Goal: Information Seeking & Learning: Learn about a topic

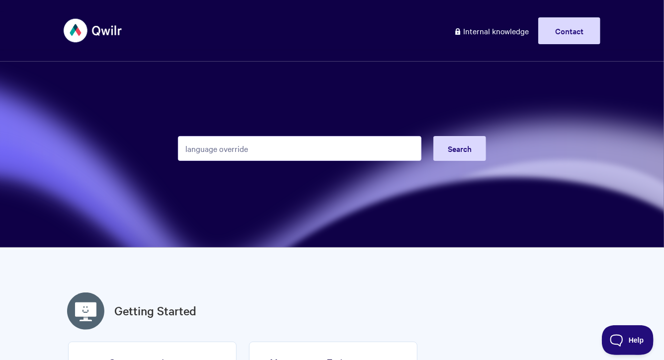
type input "language override"
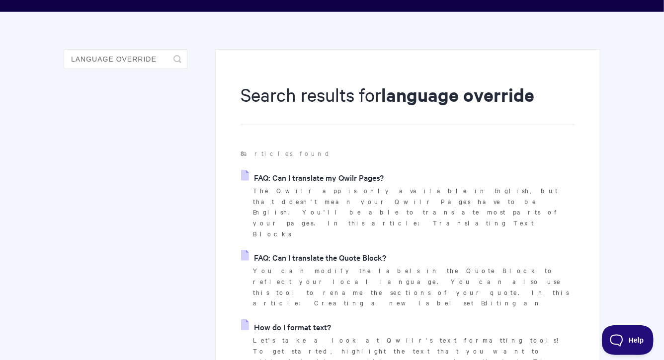
scroll to position [62, 0]
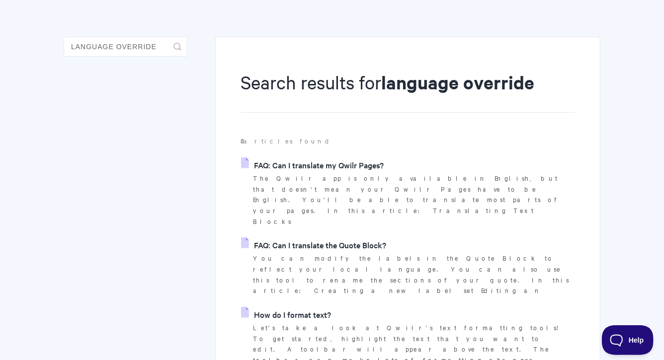
click at [340, 171] on link "FAQ: Can I translate my Qwilr Pages?" at bounding box center [312, 165] width 143 height 15
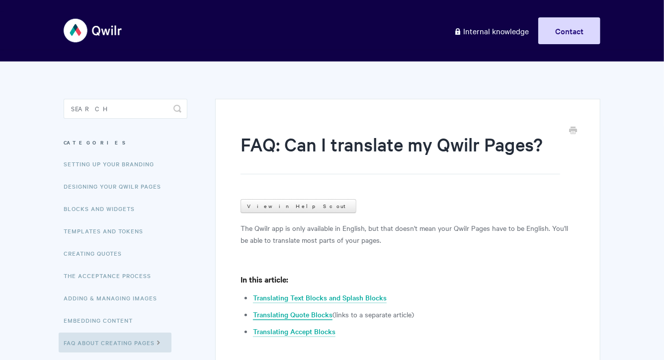
click at [290, 312] on link "Translating Quote Blocks" at bounding box center [293, 315] width 80 height 11
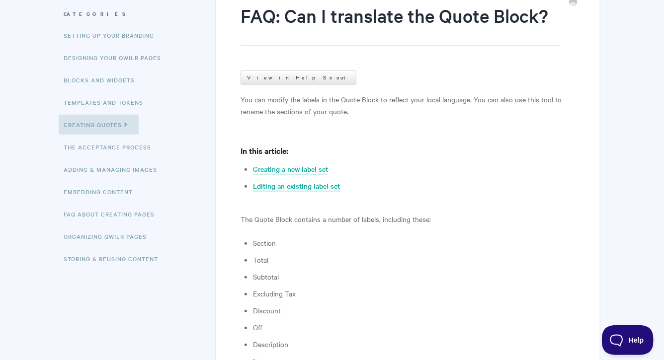
scroll to position [601, 0]
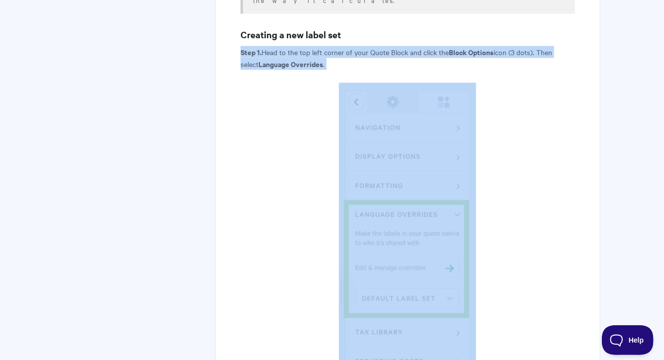
drag, startPoint x: 231, startPoint y: 40, endPoint x: 413, endPoint y: 320, distance: 333.6
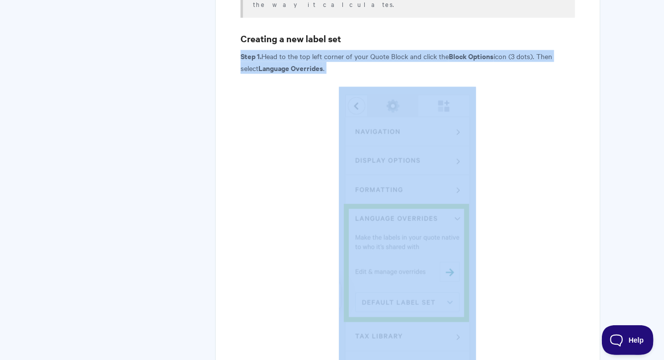
scroll to position [464, 0]
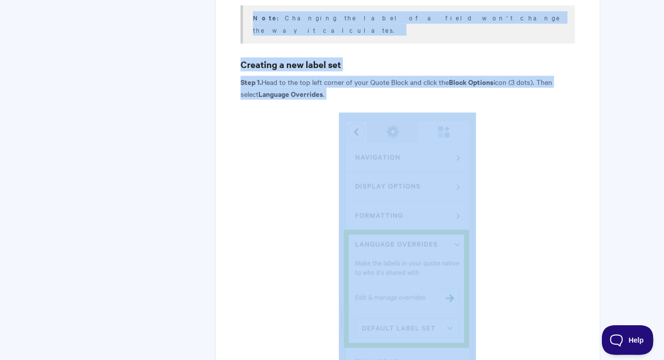
scroll to position [572, 0]
drag, startPoint x: 233, startPoint y: 78, endPoint x: 438, endPoint y: 292, distance: 296.1
copy article "You can change any of the labels with the Language Override tool. It's great fo…"
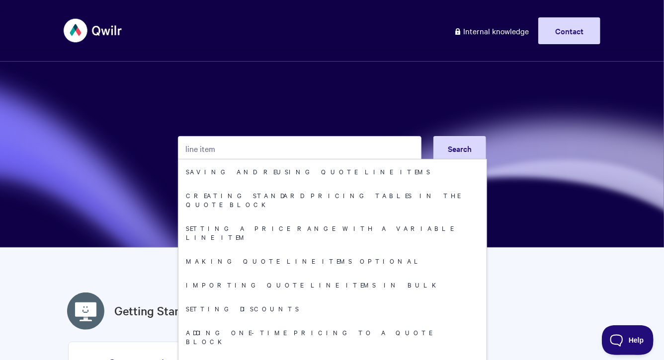
type input "line item"
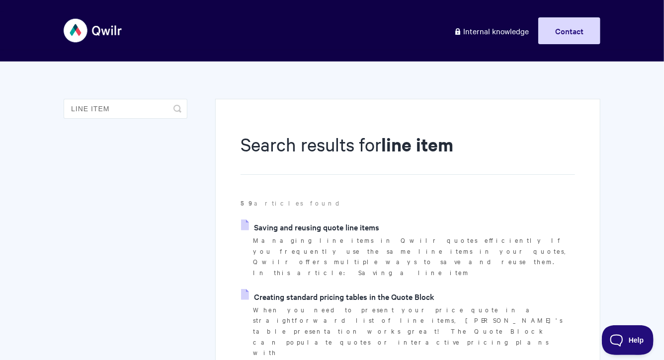
click at [329, 227] on link "Saving and reusing quote line items" at bounding box center [310, 227] width 138 height 15
click at [328, 289] on link "Creating standard pricing tables in the Quote Block" at bounding box center [337, 296] width 193 height 15
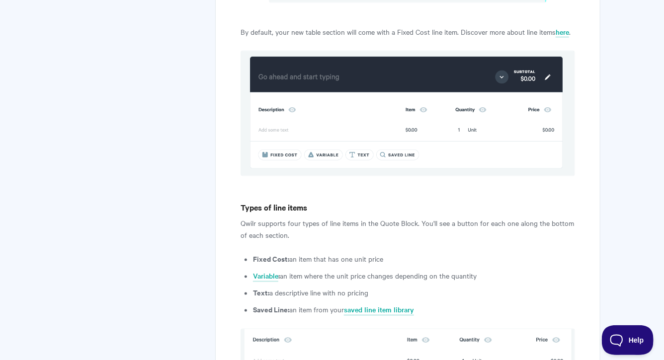
scroll to position [694, 0]
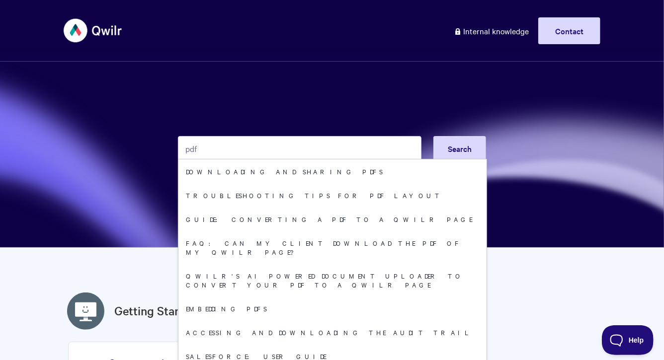
type input "pdf"
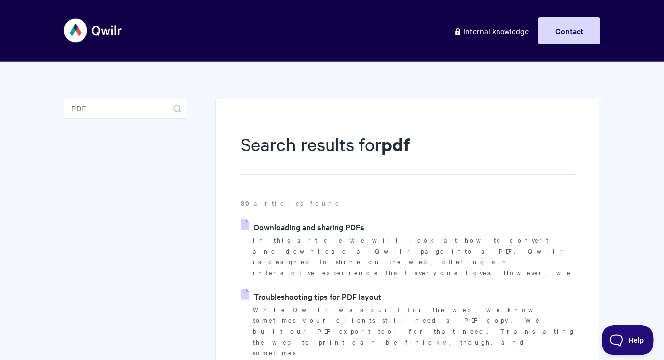
click at [338, 252] on p "In this article we will look at how to convert and download a Qwilr page into a…" at bounding box center [414, 256] width 322 height 43
click at [338, 232] on link "Downloading and sharing PDFs" at bounding box center [302, 227] width 123 height 15
